Goal: Find specific page/section: Find specific page/section

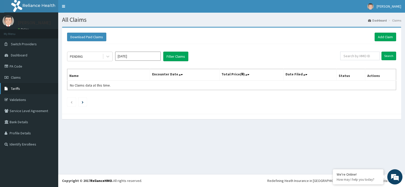
click at [13, 88] on span "Tariffs" at bounding box center [15, 88] width 9 height 5
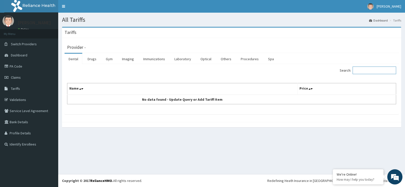
click at [363, 72] on input "Search:" at bounding box center [375, 71] width 44 height 8
type input "ca"
click at [251, 60] on link "Procedures" at bounding box center [250, 59] width 26 height 11
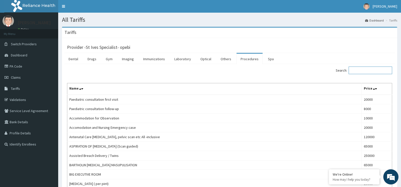
click at [380, 71] on input "Search:" at bounding box center [371, 71] width 44 height 8
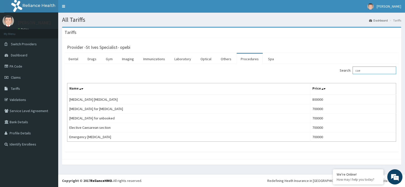
type input "cae"
